Goal: Consume media (video, audio)

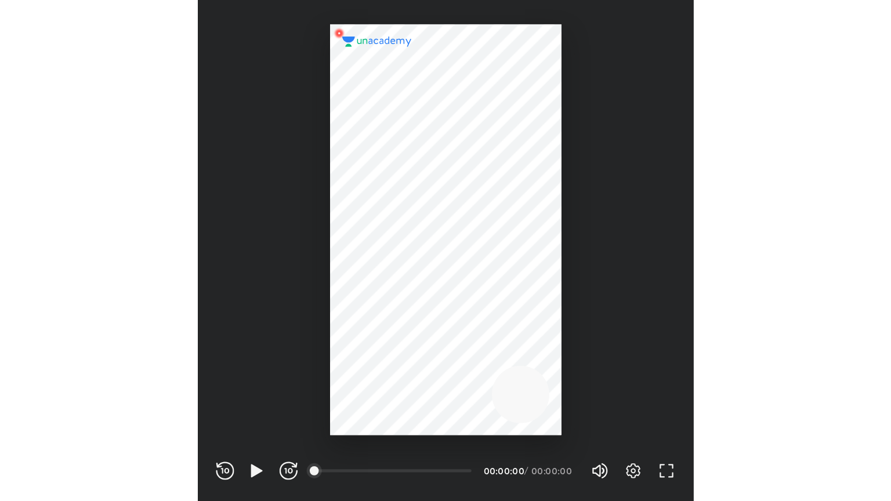
scroll to position [385, 381]
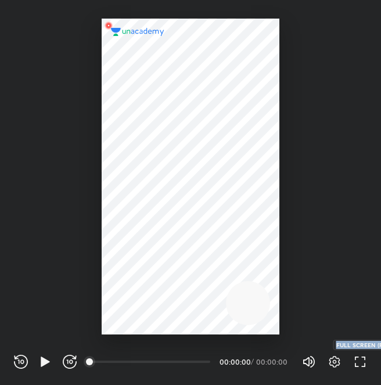
drag, startPoint x: 353, startPoint y: 377, endPoint x: 360, endPoint y: 365, distance: 13.2
click at [360, 365] on div "REWIND (J) PLAY (K) FORWARD (L) 00:00 00:00:00 / 00:00:00 Volume (M) 100% Setti…" at bounding box center [190, 359] width 381 height 50
click at [360, 365] on icon "button" at bounding box center [360, 361] width 14 height 14
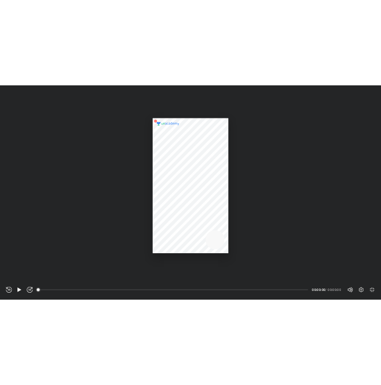
scroll to position [501, 891]
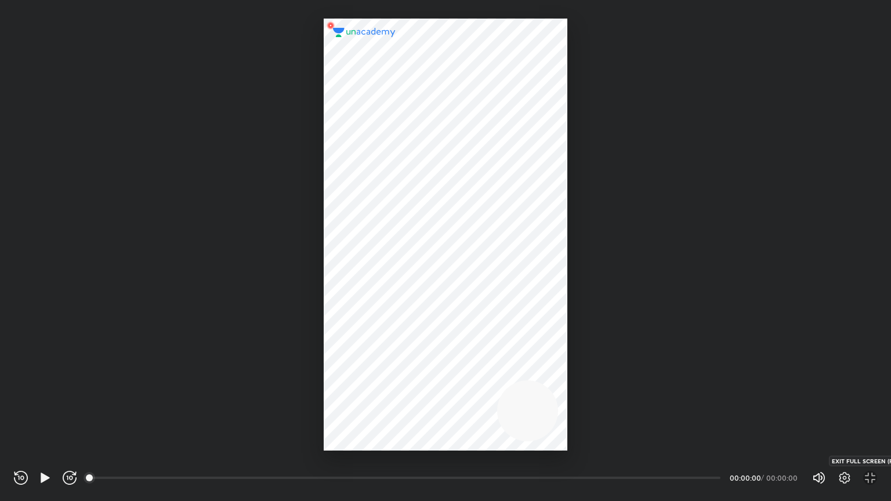
click at [380, 384] on icon "button" at bounding box center [870, 478] width 14 height 14
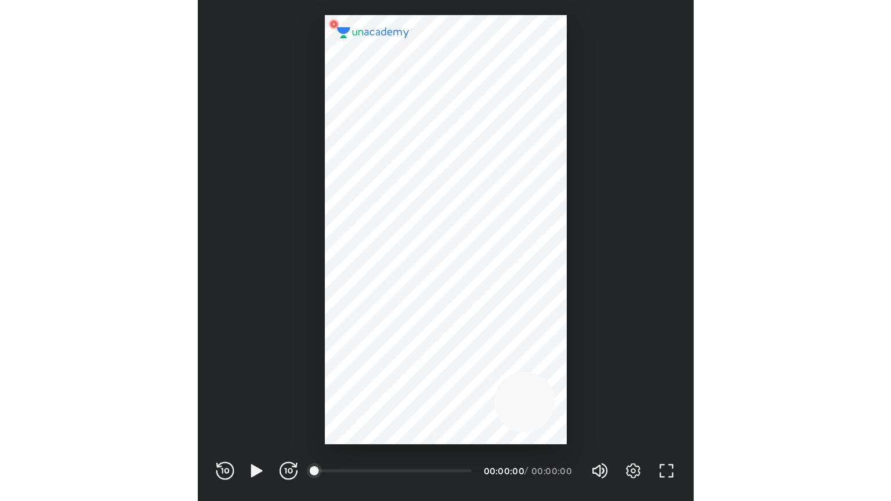
scroll to position [385, 381]
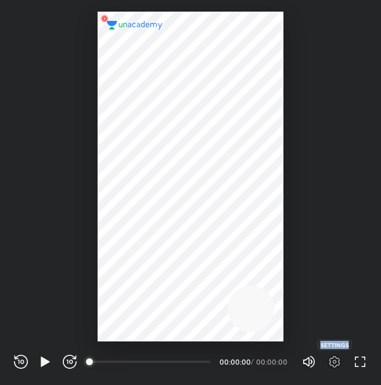
click at [332, 367] on icon "button" at bounding box center [334, 361] width 14 height 14
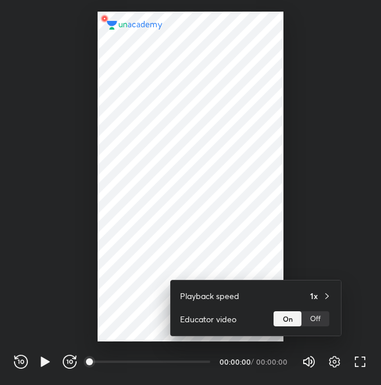
click at [339, 364] on div at bounding box center [190, 192] width 381 height 385
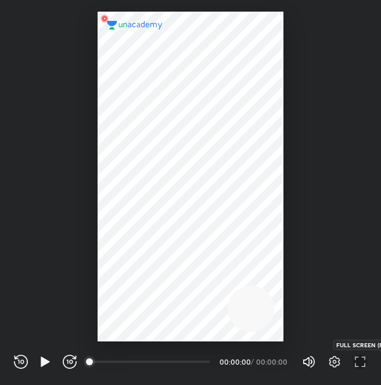
click at [359, 365] on icon "button" at bounding box center [360, 361] width 14 height 14
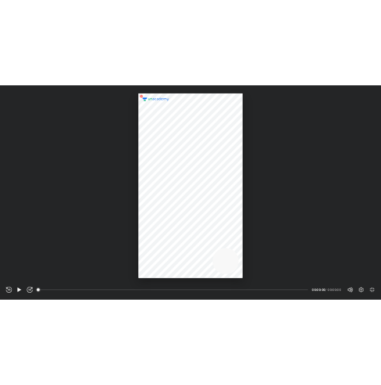
scroll to position [501, 891]
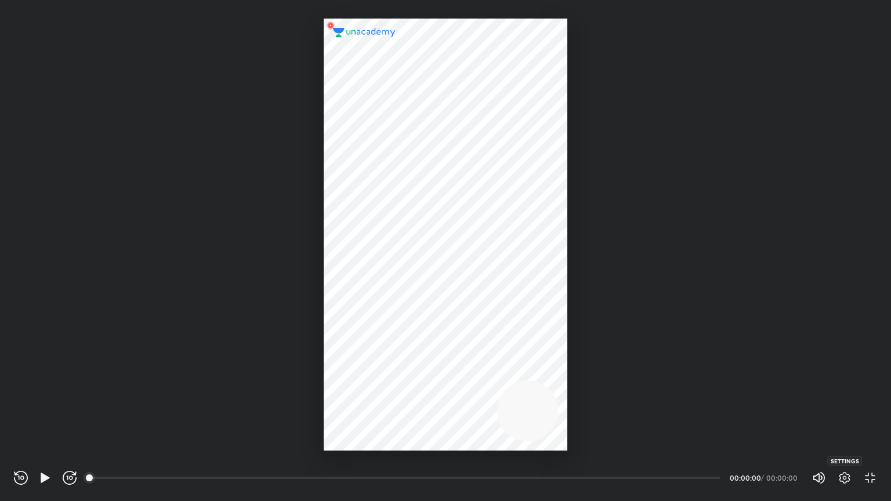
click at [380, 384] on icon "button" at bounding box center [845, 478] width 14 height 14
click at [380, 384] on div "Off" at bounding box center [826, 435] width 28 height 15
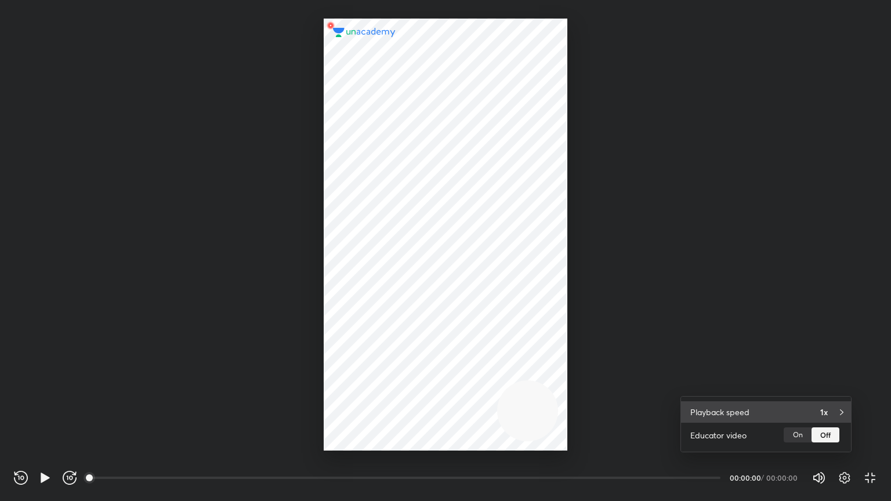
click at [380, 384] on div "Playback speed 1x" at bounding box center [766, 411] width 170 height 21
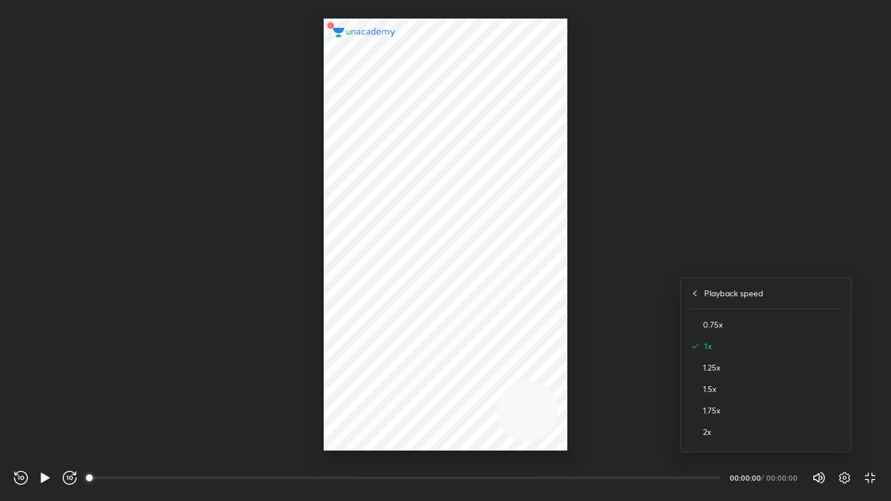
click at [380, 384] on div "2x" at bounding box center [765, 431] width 151 height 21
click at [380, 312] on div at bounding box center [445, 250] width 891 height 501
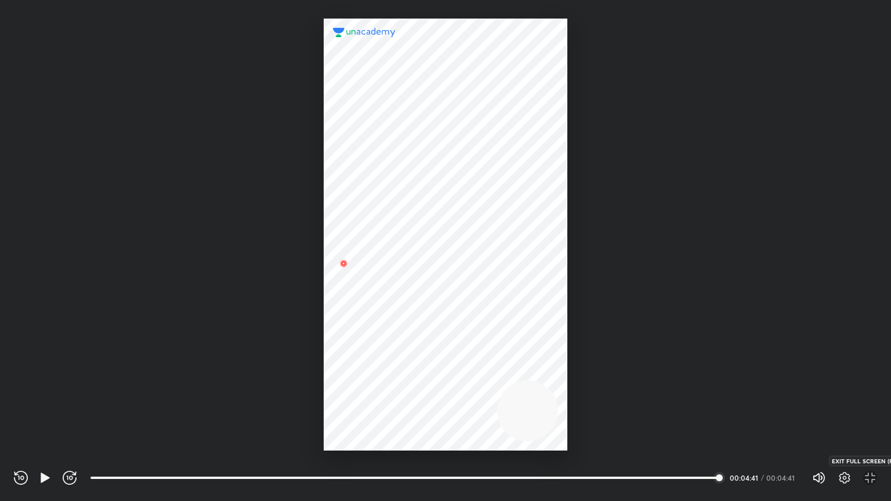
click at [380, 384] on icon "button" at bounding box center [867, 481] width 4 height 4
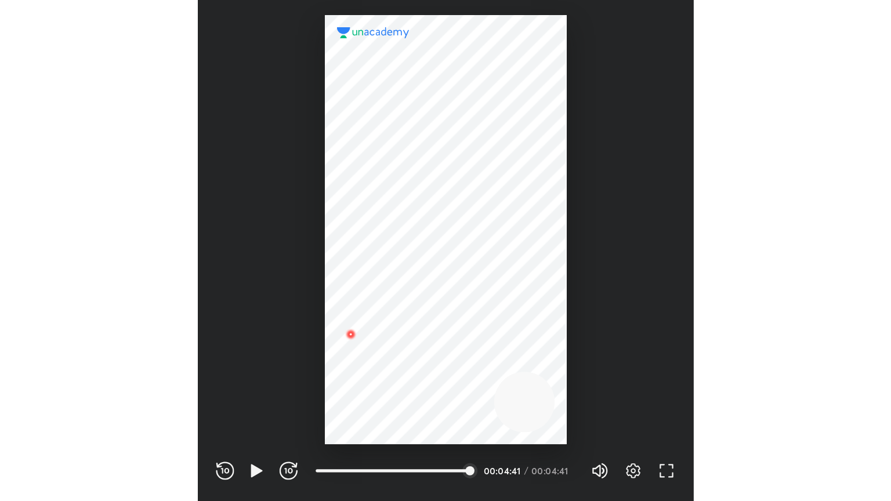
scroll to position [385, 381]
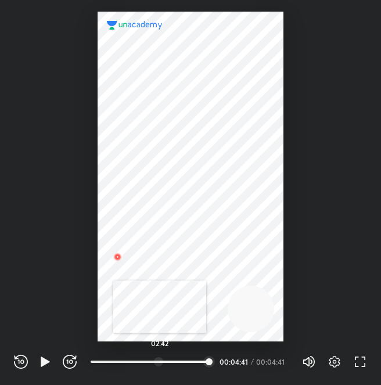
click at [160, 363] on div at bounding box center [158, 361] width 9 height 9
click at [334, 364] on icon "button" at bounding box center [334, 361] width 14 height 14
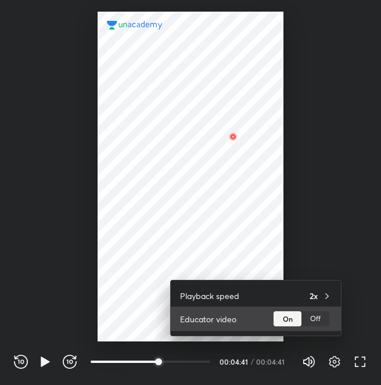
click at [306, 321] on div "Off" at bounding box center [315, 318] width 28 height 15
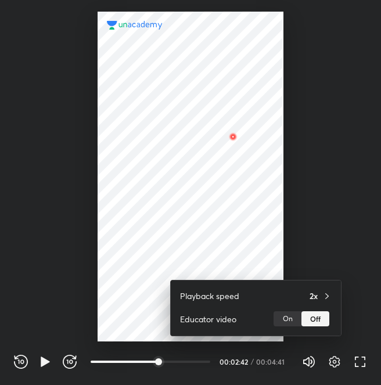
click at [49, 365] on div at bounding box center [190, 192] width 381 height 385
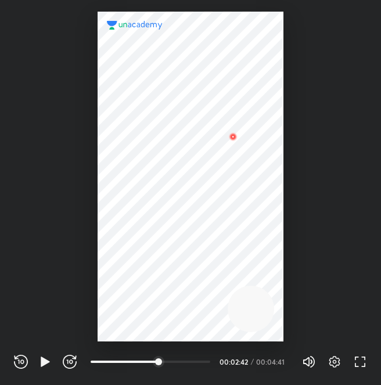
click at [49, 365] on div "Playback speed 2x Educator video On Off" at bounding box center [190, 192] width 381 height 385
click at [46, 365] on icon "button" at bounding box center [45, 361] width 14 height 14
click at [364, 355] on icon "button" at bounding box center [360, 361] width 14 height 14
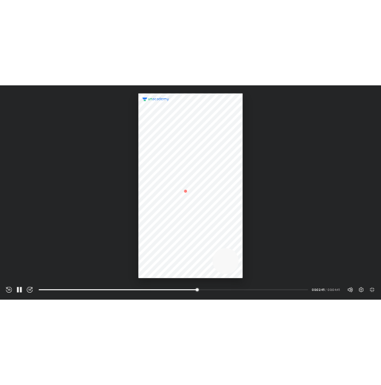
scroll to position [501, 891]
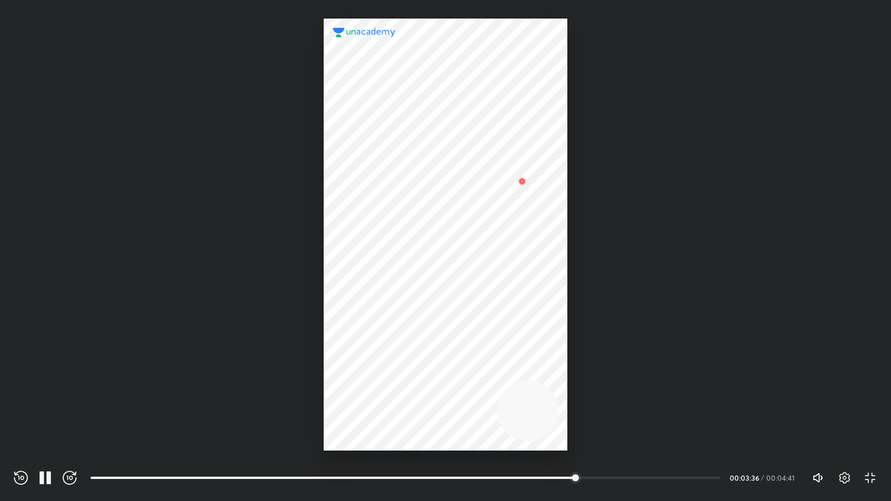
drag, startPoint x: 881, startPoint y: 471, endPoint x: 854, endPoint y: 491, distance: 33.5
click at [380, 384] on div "REWIND (J) PAUSE (K) FORWARD (L) 01:43 00:03:36 / 00:04:41 Volume (M) 50% Setti…" at bounding box center [445, 476] width 891 height 50
drag, startPoint x: 854, startPoint y: 491, endPoint x: 863, endPoint y: 484, distance: 12.0
click at [380, 384] on div "REWIND (J) PAUSE (K) FORWARD (L) 01:43 00:03:38 / 00:04:41 Volume (M) 50% Setti…" at bounding box center [445, 476] width 891 height 50
click at [380, 384] on icon "button" at bounding box center [870, 478] width 14 height 14
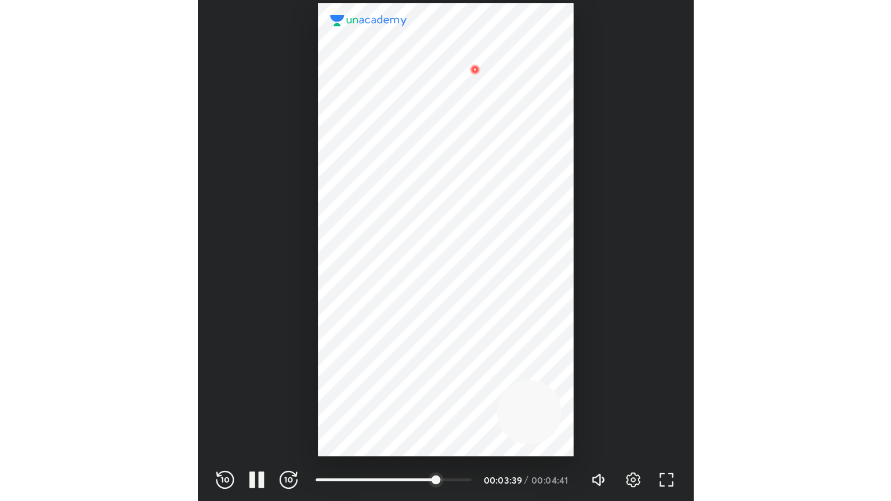
scroll to position [385, 381]
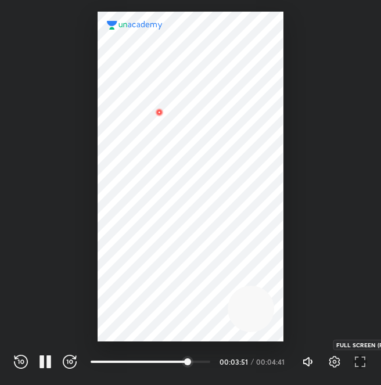
click at [359, 364] on icon "button" at bounding box center [360, 361] width 14 height 14
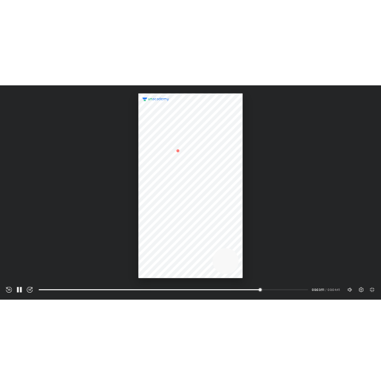
scroll to position [501, 891]
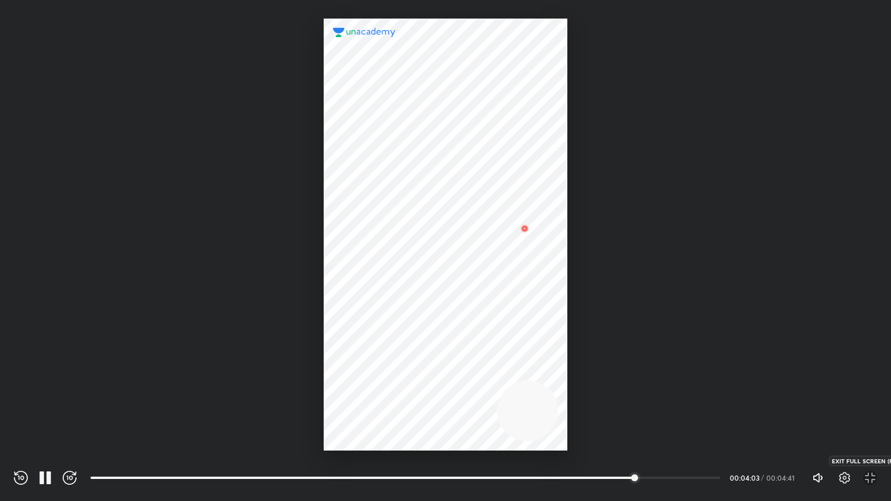
click at [380, 384] on icon "button" at bounding box center [870, 478] width 14 height 14
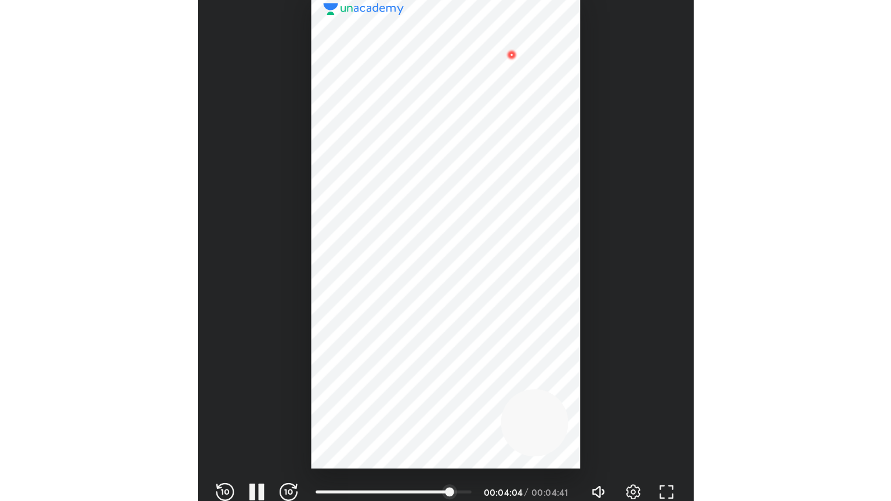
scroll to position [385, 381]
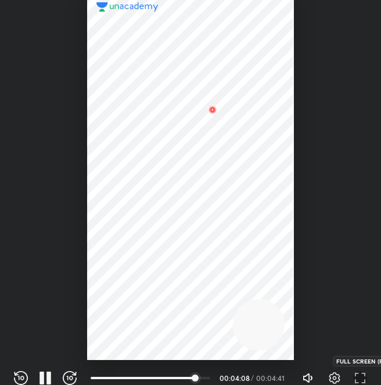
click at [356, 377] on icon "button" at bounding box center [360, 378] width 14 height 14
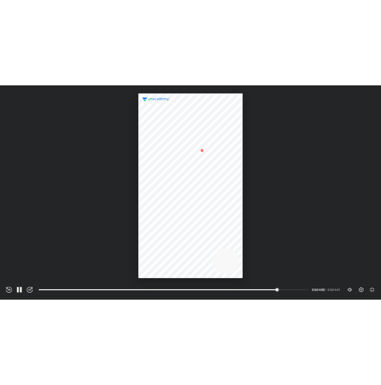
scroll to position [501, 891]
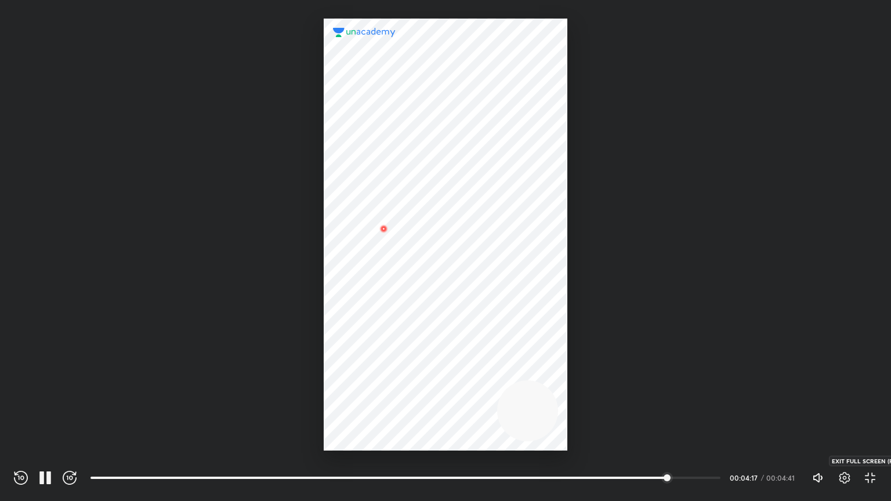
click at [380, 384] on icon "button" at bounding box center [870, 478] width 14 height 14
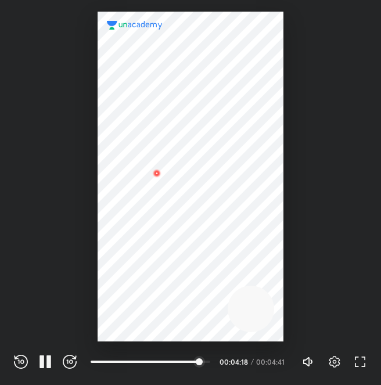
scroll to position [385, 381]
